Goal: Transaction & Acquisition: Purchase product/service

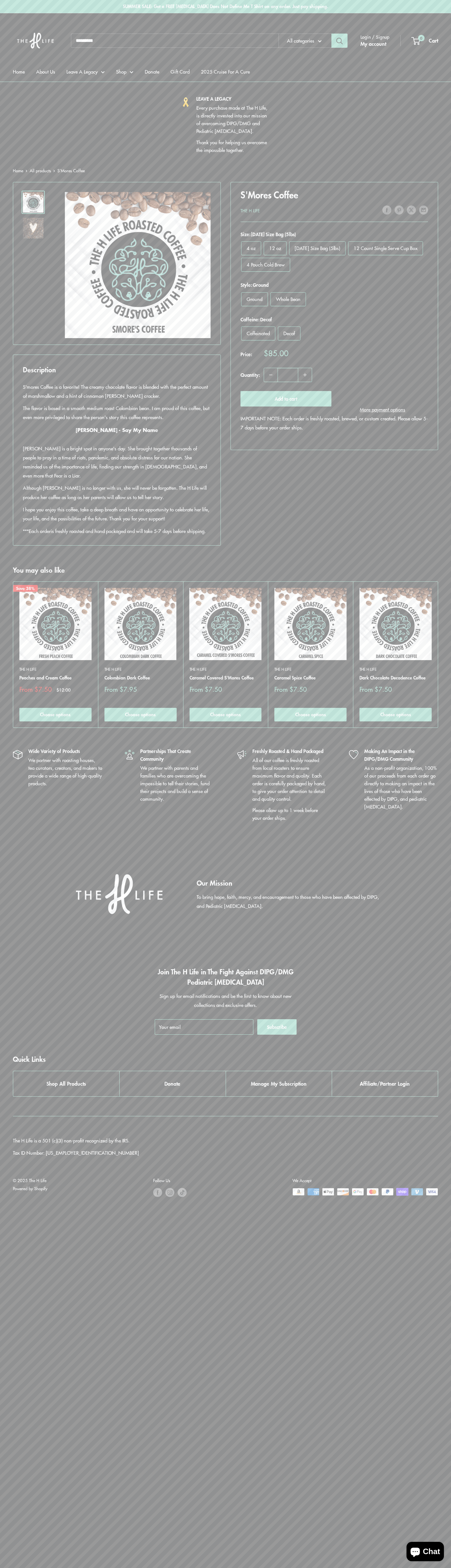
click at [286, 399] on button "Add to cart" at bounding box center [286, 398] width 91 height 15
click at [372, 1194] on icon at bounding box center [372, 1192] width 2 height 4
click at [425, 41] on div "1 Cart" at bounding box center [425, 41] width 27 height 9
click at [372, 1194] on icon at bounding box center [372, 1192] width 2 height 4
click at [425, 41] on div "1 Cart" at bounding box center [425, 41] width 27 height 9
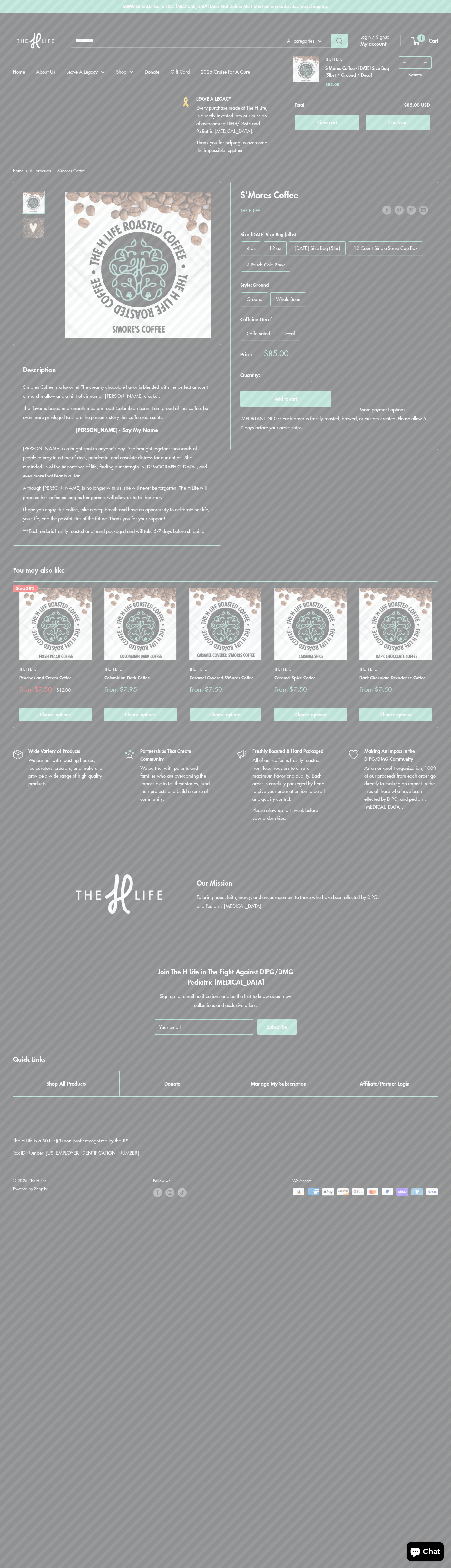
click at [398, 122] on button "Checkout" at bounding box center [398, 122] width 64 height 15
click at [425, 41] on div "1 Cart" at bounding box center [425, 41] width 27 height 9
click at [327, 122] on link "View cart" at bounding box center [327, 122] width 64 height 15
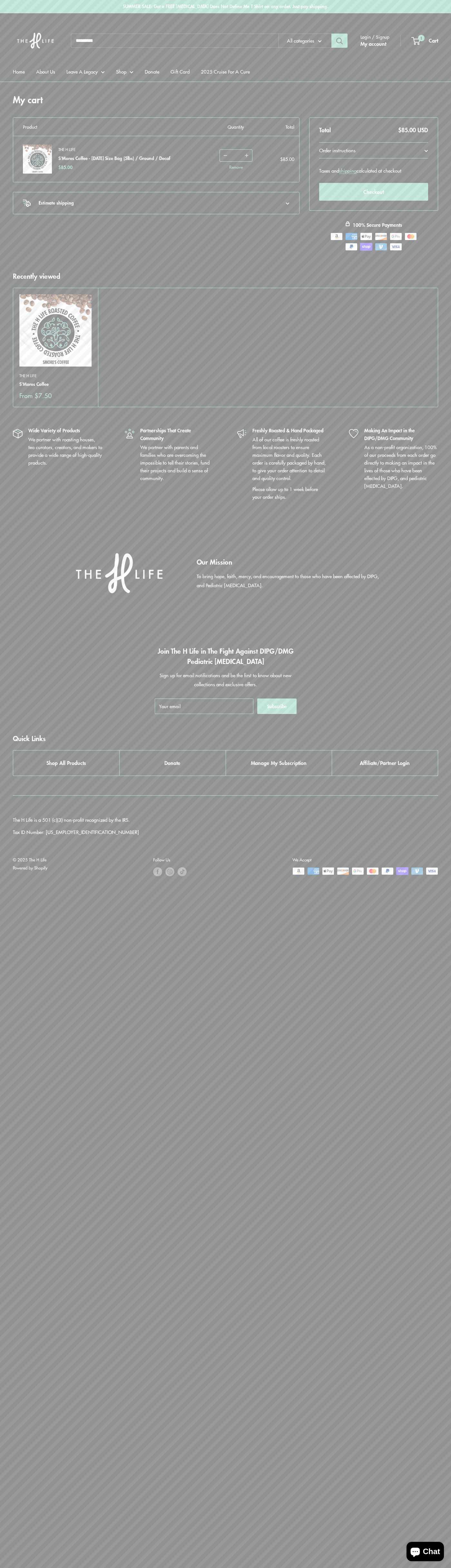
click at [237, 167] on link "Remove" at bounding box center [236, 167] width 13 height 4
